Goal: Book appointment/travel/reservation

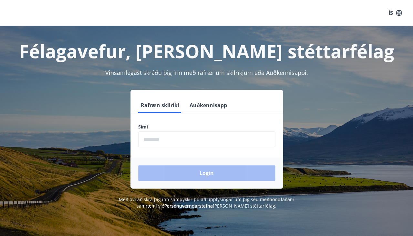
click at [205, 144] on input "phone" at bounding box center [206, 139] width 137 height 16
type input "*"
click at [218, 102] on button "Auðkennisapp" at bounding box center [208, 104] width 43 height 15
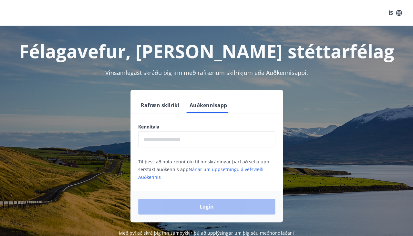
click at [195, 140] on input "text" at bounding box center [206, 139] width 137 height 16
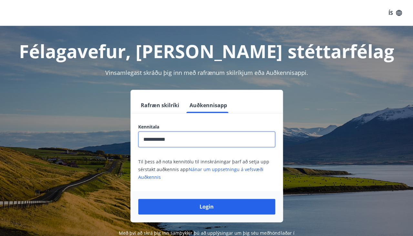
type input "**********"
click at [206, 205] on button "Login" at bounding box center [206, 206] width 137 height 15
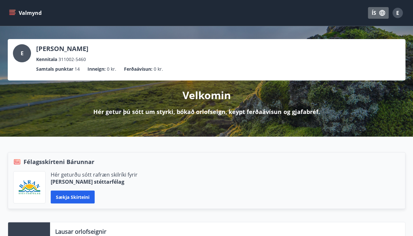
click at [374, 11] on button "ÍS" at bounding box center [377, 13] width 21 height 12
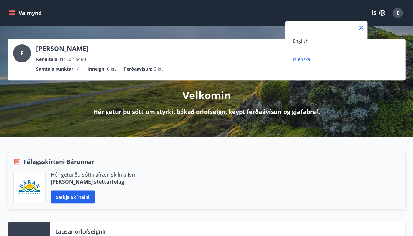
click at [350, 40] on div "English" at bounding box center [325, 41] width 67 height 8
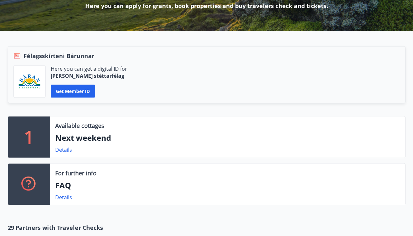
scroll to position [110, 0]
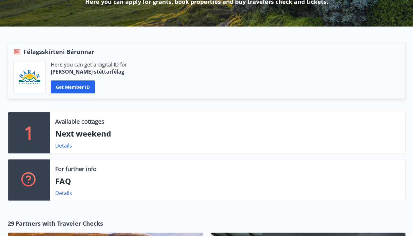
click at [149, 135] on p "Next weekend" at bounding box center [227, 133] width 344 height 11
click at [62, 144] on link "Details" at bounding box center [63, 145] width 17 height 7
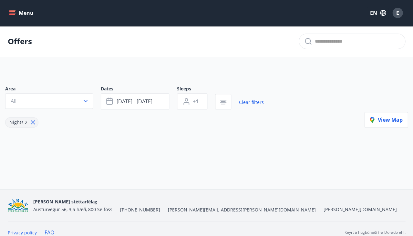
type input "*"
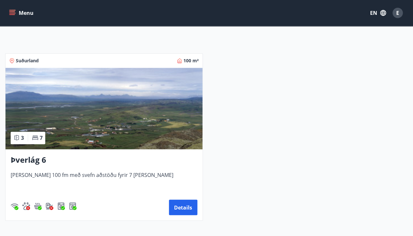
scroll to position [113, 0]
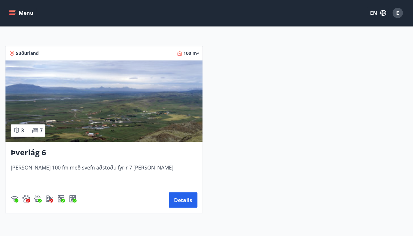
click at [34, 129] on icon at bounding box center [35, 130] width 6 height 6
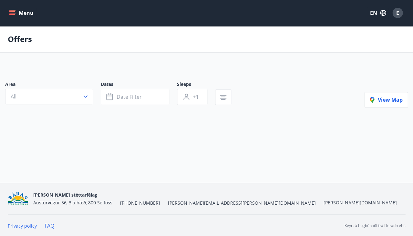
type input "*"
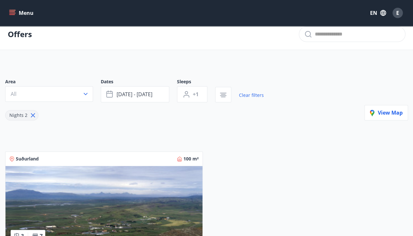
scroll to position [6, 0]
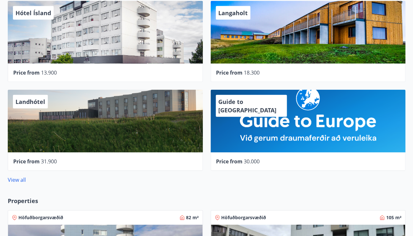
scroll to position [347, 0]
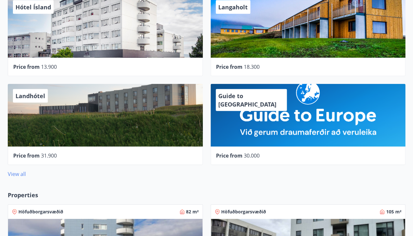
click at [20, 170] on link "View all" at bounding box center [17, 173] width 18 height 7
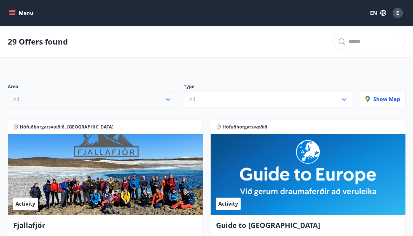
click at [169, 96] on icon "button" at bounding box center [168, 99] width 8 height 8
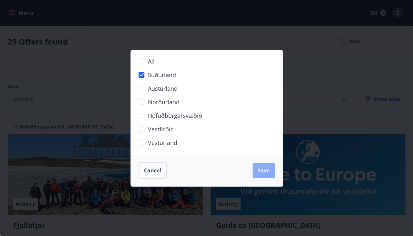
click at [259, 169] on span "Save" at bounding box center [263, 170] width 12 height 7
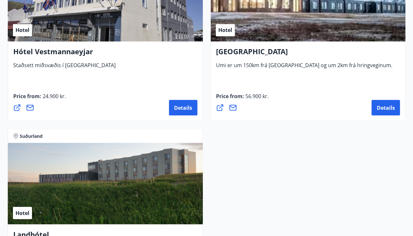
scroll to position [758, 0]
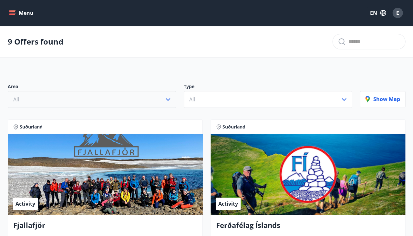
click at [152, 169] on div "Activity" at bounding box center [105, 174] width 195 height 81
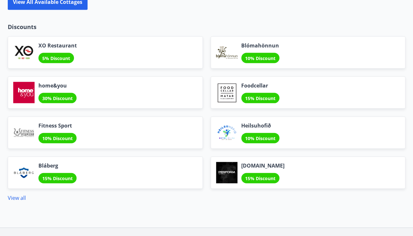
scroll to position [797, 0]
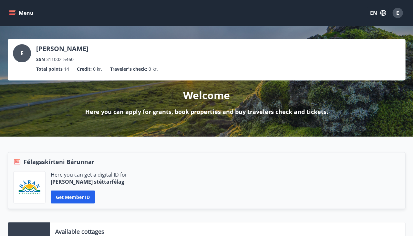
click at [14, 14] on icon "menu" at bounding box center [12, 13] width 6 height 6
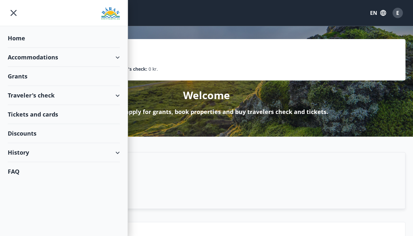
click at [66, 55] on div "Accommodations" at bounding box center [64, 57] width 112 height 19
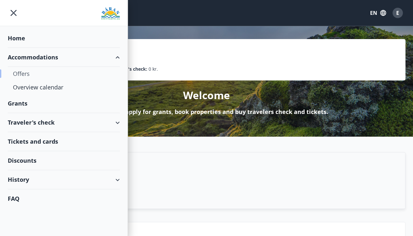
click at [25, 70] on div "Offers" at bounding box center [64, 74] width 102 height 14
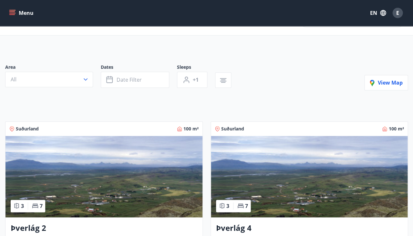
scroll to position [22, 0]
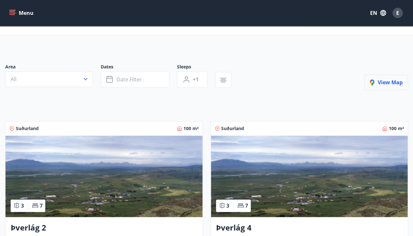
click at [378, 84] on span "View map" at bounding box center [385, 82] width 33 height 7
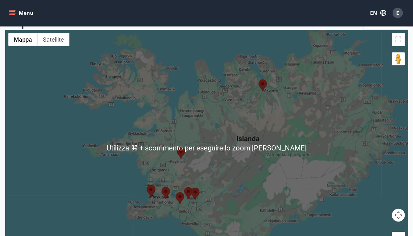
scroll to position [65, 0]
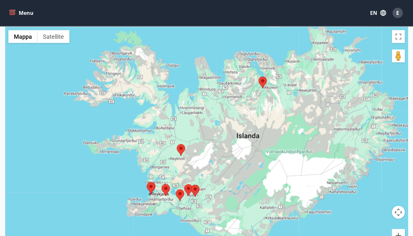
click at [181, 175] on div at bounding box center [206, 145] width 402 height 236
click at [176, 144] on area at bounding box center [176, 144] width 0 height 0
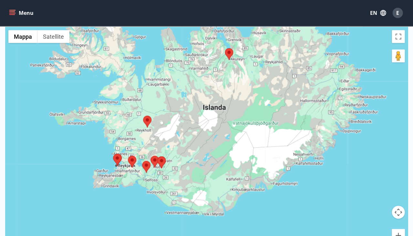
drag, startPoint x: 188, startPoint y: 179, endPoint x: 153, endPoint y: 150, distance: 45.8
click at [153, 150] on div at bounding box center [206, 145] width 402 height 236
click at [150, 155] on area at bounding box center [150, 155] width 0 height 0
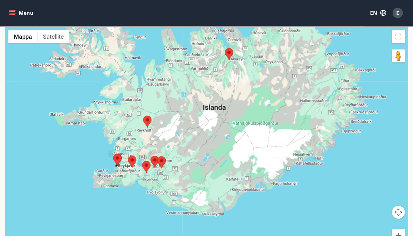
click at [157, 156] on area at bounding box center [157, 156] width 0 height 0
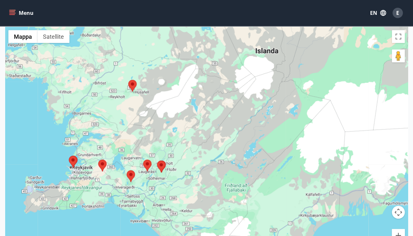
click at [157, 160] on area at bounding box center [157, 160] width 0 height 0
click at [167, 170] on div at bounding box center [206, 145] width 402 height 236
click at [143, 159] on area at bounding box center [143, 159] width 0 height 0
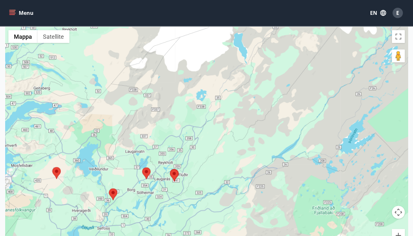
click at [142, 167] on area at bounding box center [142, 167] width 0 height 0
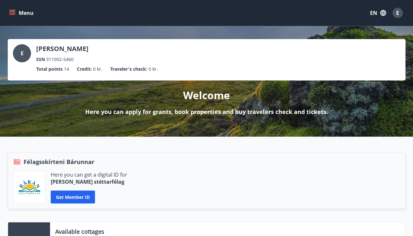
click at [67, 69] on span "14" at bounding box center [66, 68] width 5 height 7
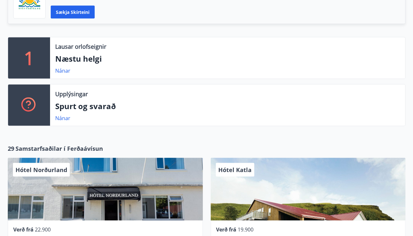
scroll to position [183, 0]
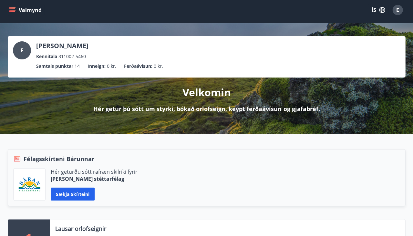
scroll to position [3, 0]
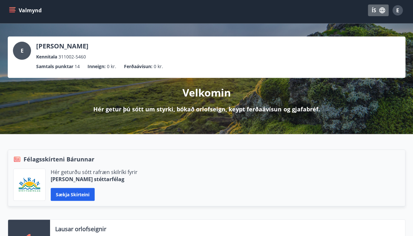
click at [372, 9] on button "ÍS" at bounding box center [377, 11] width 21 height 12
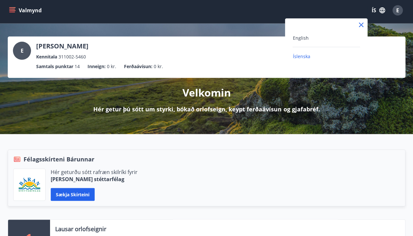
click at [354, 40] on div "English" at bounding box center [325, 38] width 67 height 8
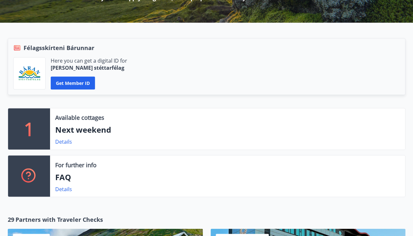
scroll to position [114, 0]
click at [183, 124] on p "Next weekend" at bounding box center [227, 129] width 344 height 11
click at [65, 141] on link "Details" at bounding box center [63, 141] width 17 height 7
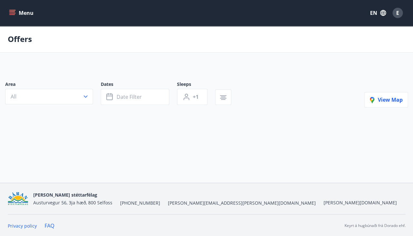
type input "*"
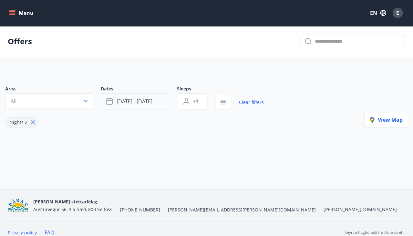
click at [134, 102] on span "[DATE] - [DATE]" at bounding box center [134, 101] width 36 height 7
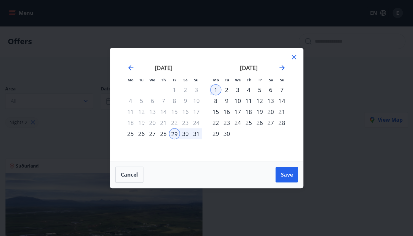
click at [258, 100] on div "12" at bounding box center [259, 100] width 11 height 11
click at [280, 100] on div "14" at bounding box center [281, 100] width 11 height 11
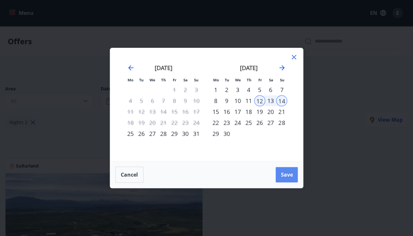
click at [285, 169] on button "Save" at bounding box center [286, 174] width 22 height 15
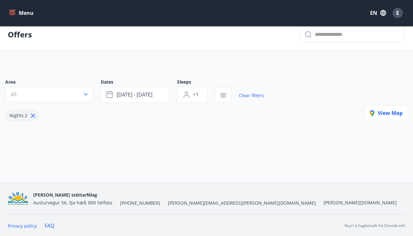
scroll to position [6, 0]
click at [395, 112] on span "View map" at bounding box center [385, 113] width 33 height 7
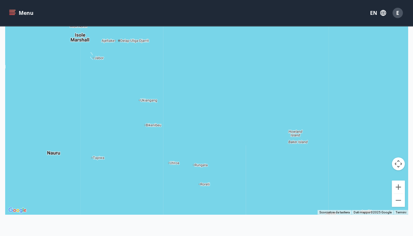
scroll to position [113, 0]
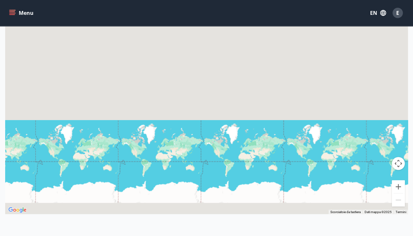
drag, startPoint x: 147, startPoint y: 151, endPoint x: 256, endPoint y: 151, distance: 108.4
click at [256, 151] on div at bounding box center [206, 96] width 402 height 236
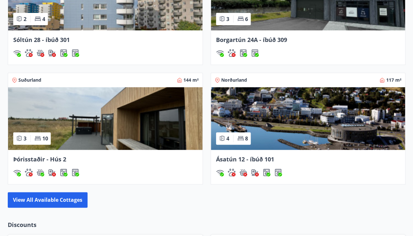
scroll to position [605, 0]
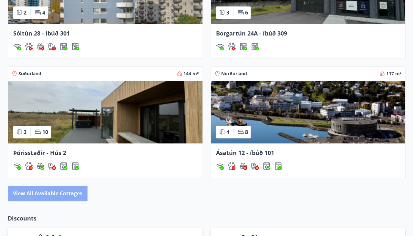
click at [61, 192] on button "View all available cottages" at bounding box center [48, 192] width 80 height 15
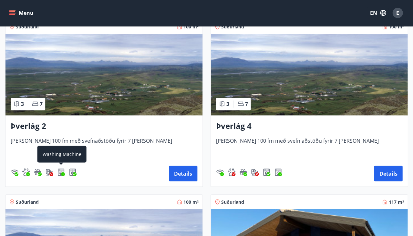
scroll to position [126, 0]
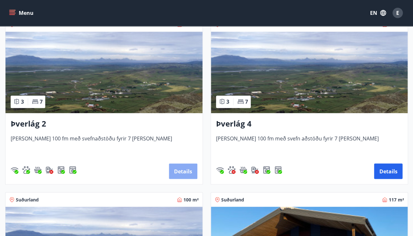
click at [185, 166] on button "Details" at bounding box center [183, 170] width 28 height 15
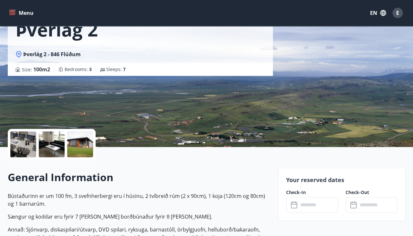
scroll to position [53, 0]
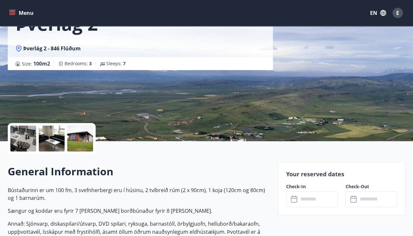
click at [30, 139] on div at bounding box center [23, 138] width 26 height 26
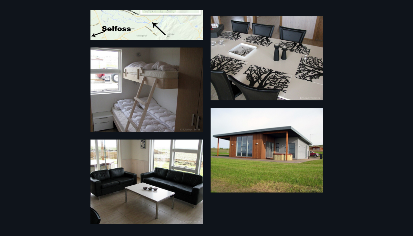
scroll to position [112, 0]
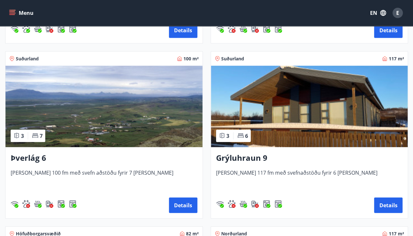
scroll to position [266, 0]
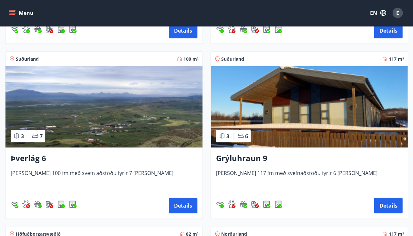
click at [290, 164] on div "Grýluhraun 9 Húsið er 117 fm með svefnaðstöðu fyrir 6 manns Details" at bounding box center [309, 182] width 197 height 71
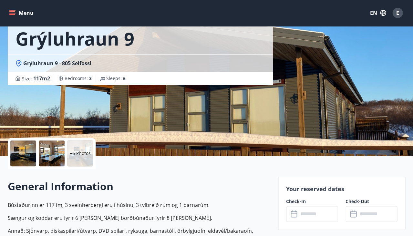
scroll to position [39, 0]
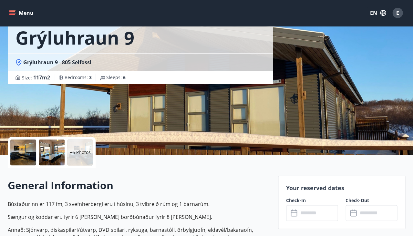
click at [31, 156] on div at bounding box center [23, 152] width 26 height 26
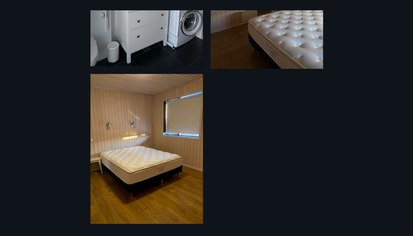
scroll to position [621, 0]
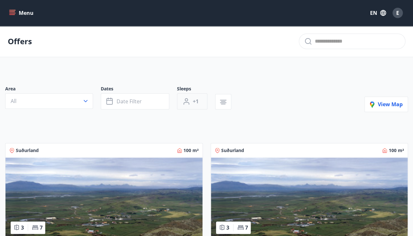
click at [194, 99] on span "+1" at bounding box center [196, 101] width 6 height 7
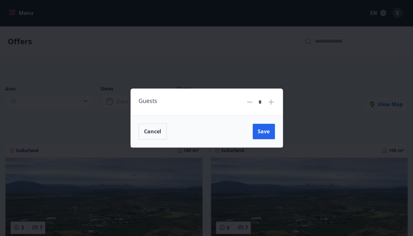
click at [270, 101] on icon at bounding box center [271, 102] width 8 height 8
type input "*"
click at [264, 133] on span "Save" at bounding box center [263, 131] width 12 height 7
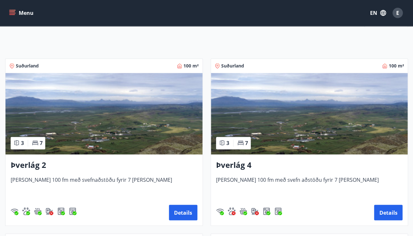
scroll to position [87, 0]
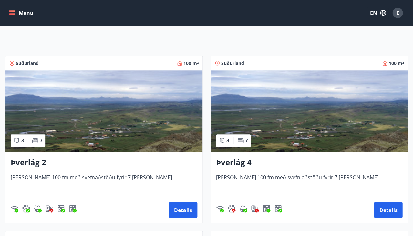
click at [149, 128] on img at bounding box center [103, 110] width 197 height 81
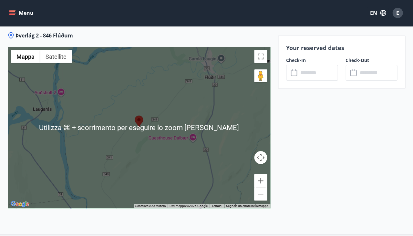
scroll to position [1546, 0]
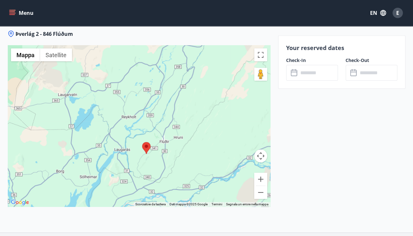
click at [165, 108] on div at bounding box center [139, 125] width 262 height 161
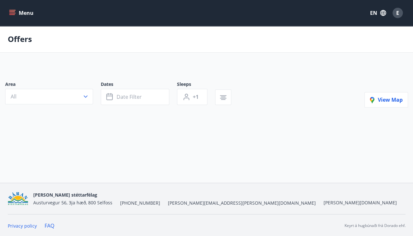
type input "*"
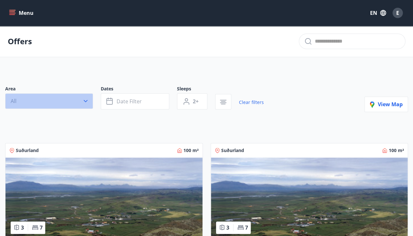
click at [85, 101] on icon "button" at bounding box center [85, 101] width 6 height 6
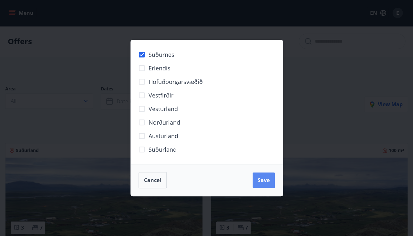
click at [266, 178] on span "Save" at bounding box center [263, 179] width 12 height 7
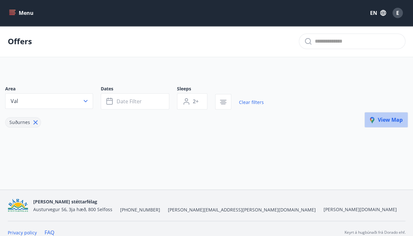
click at [383, 118] on span "View map" at bounding box center [385, 119] width 33 height 7
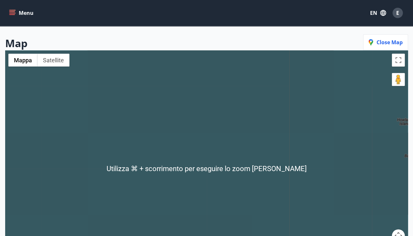
scroll to position [45, 0]
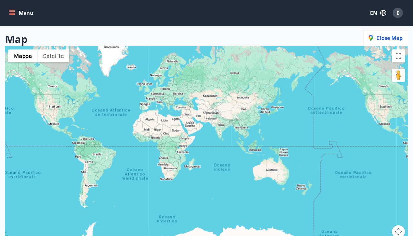
click at [133, 68] on div at bounding box center [206, 164] width 402 height 236
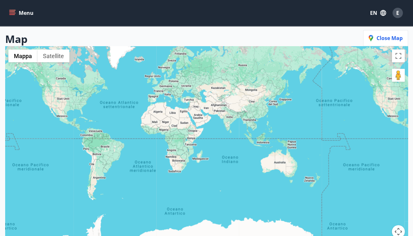
drag, startPoint x: 133, startPoint y: 68, endPoint x: 141, endPoint y: 60, distance: 11.4
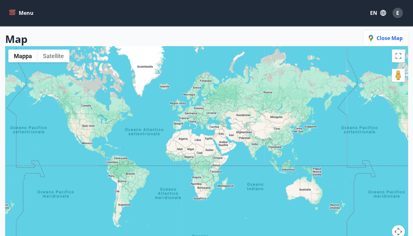
drag, startPoint x: 144, startPoint y: 70, endPoint x: 170, endPoint y: 97, distance: 37.0
click at [170, 97] on div at bounding box center [206, 164] width 402 height 236
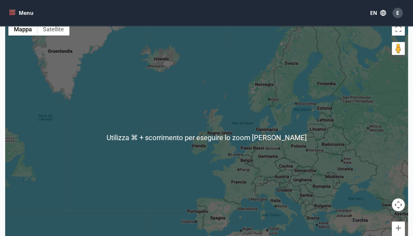
scroll to position [72, 0]
